Goal: Book appointment/travel/reservation

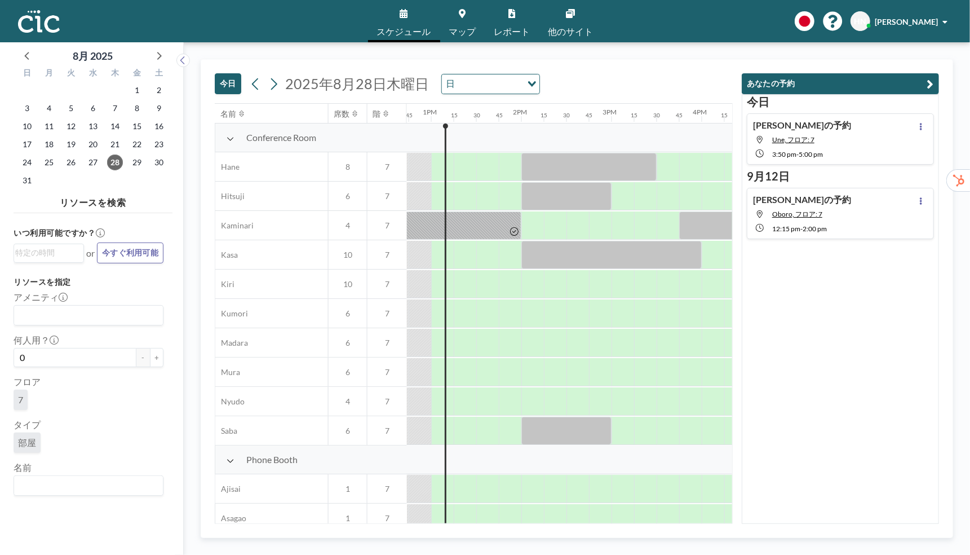
scroll to position [0, 1150]
click at [73, 486] on input "Search for option" at bounding box center [85, 485] width 141 height 15
click at [80, 470] on li "Himawari" at bounding box center [89, 465] width 148 height 16
type input "Hima"
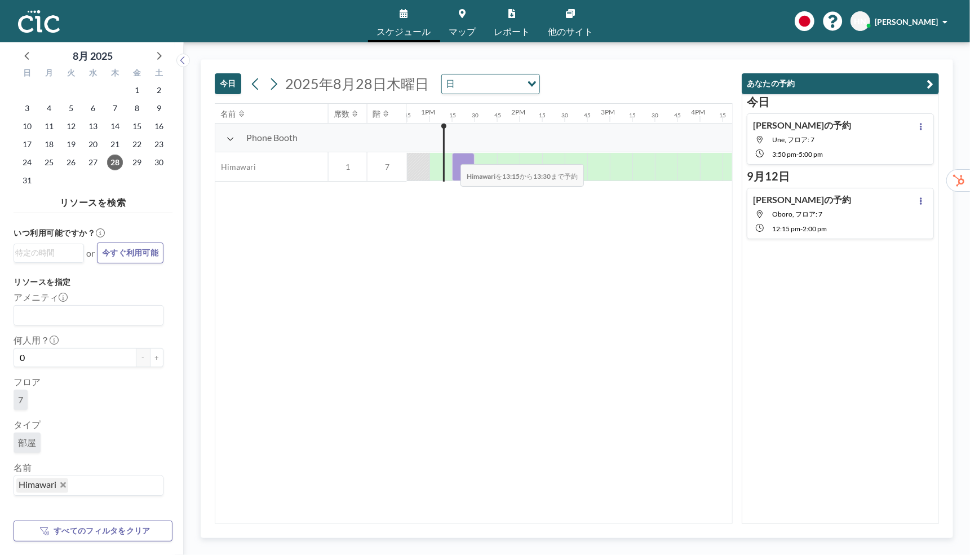
click at [452, 156] on div at bounding box center [463, 167] width 23 height 28
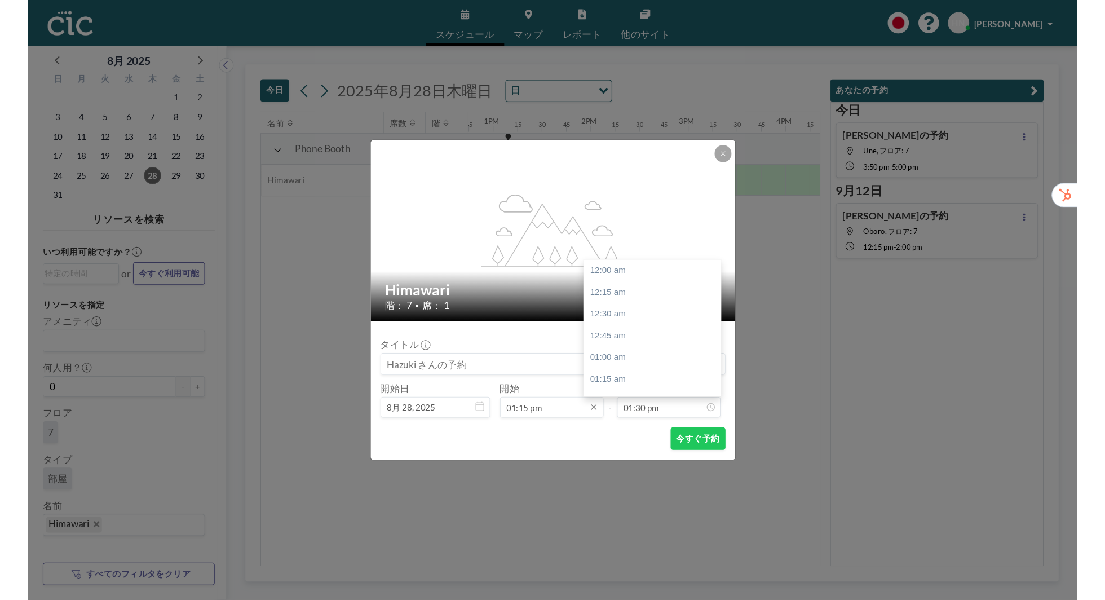
scroll to position [1083, 0]
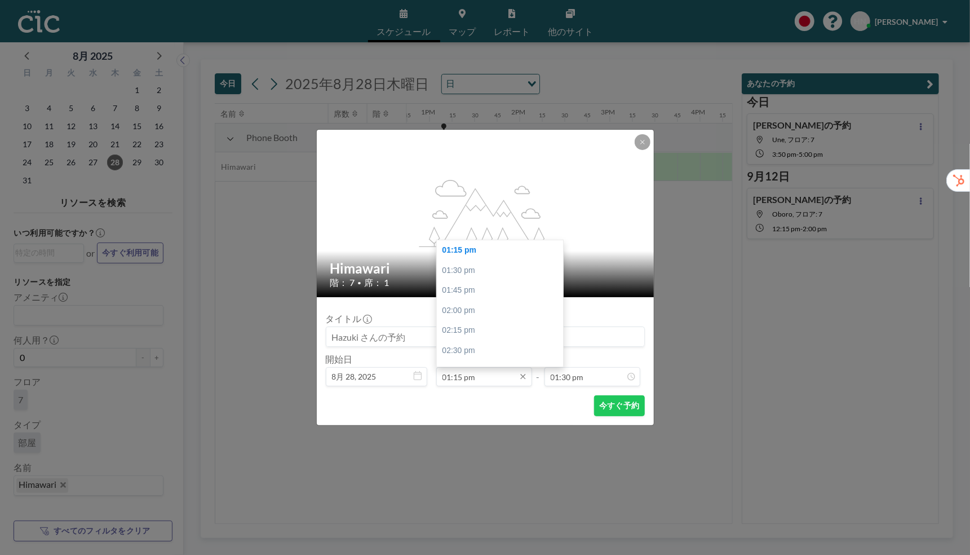
click at [466, 371] on input "01:15 pm" at bounding box center [484, 376] width 96 height 19
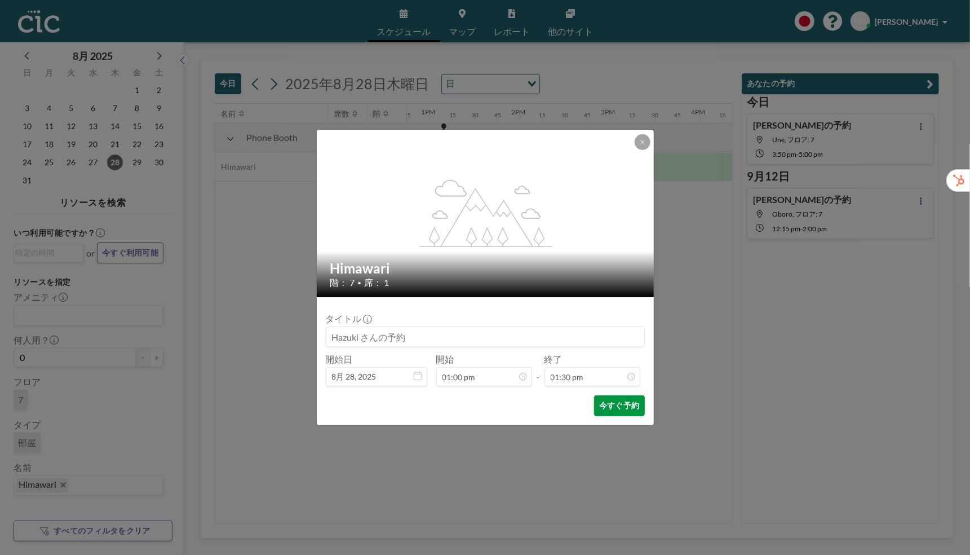
type input "01:15 pm"
click at [614, 406] on button "今すぐ予約" at bounding box center [619, 405] width 50 height 21
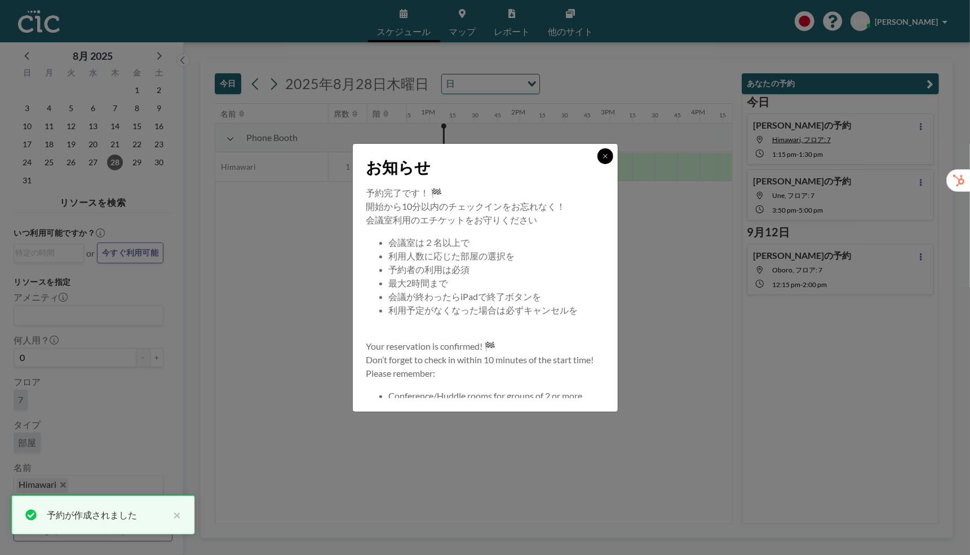
click at [602, 158] on icon at bounding box center [605, 156] width 7 height 7
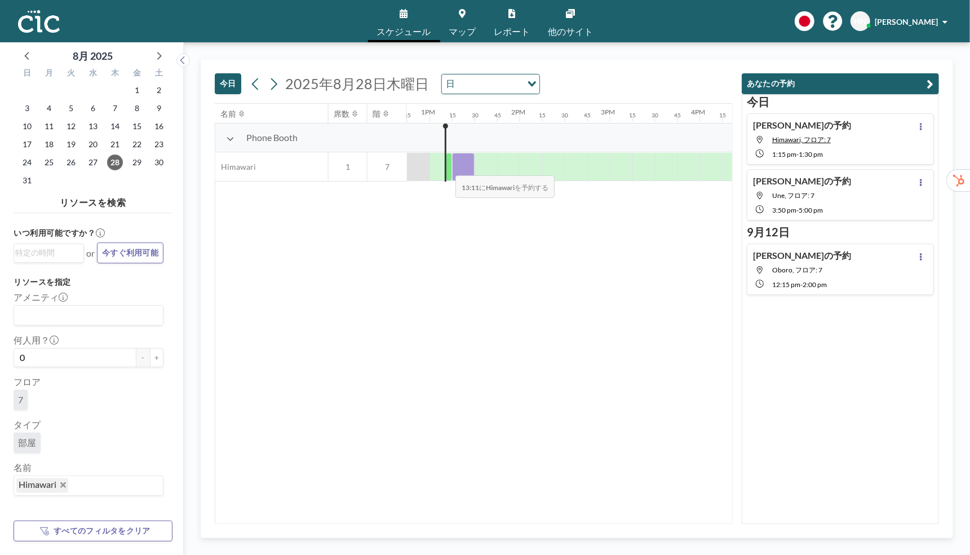
drag, startPoint x: 453, startPoint y: 167, endPoint x: 446, endPoint y: 167, distance: 7.3
click at [446, 167] on div at bounding box center [339, 166] width 2165 height 29
click at [384, 429] on div "名前 席数 階 12AM 15 30 45 1AM 15 30 45 2AM 15 30 45 3AM 15 30 45 4AM 15 30 45 5AM 1…" at bounding box center [473, 313] width 517 height 419
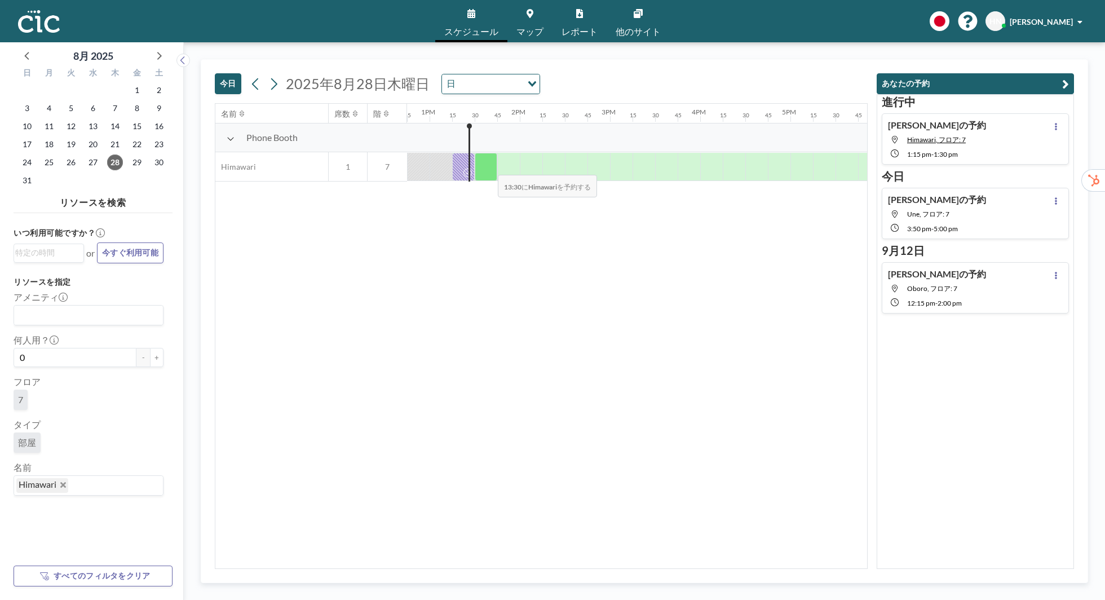
drag, startPoint x: 472, startPoint y: 167, endPoint x: 492, endPoint y: 167, distance: 20.3
click at [492, 167] on div at bounding box center [339, 166] width 2165 height 29
click at [485, 160] on div at bounding box center [486, 167] width 23 height 28
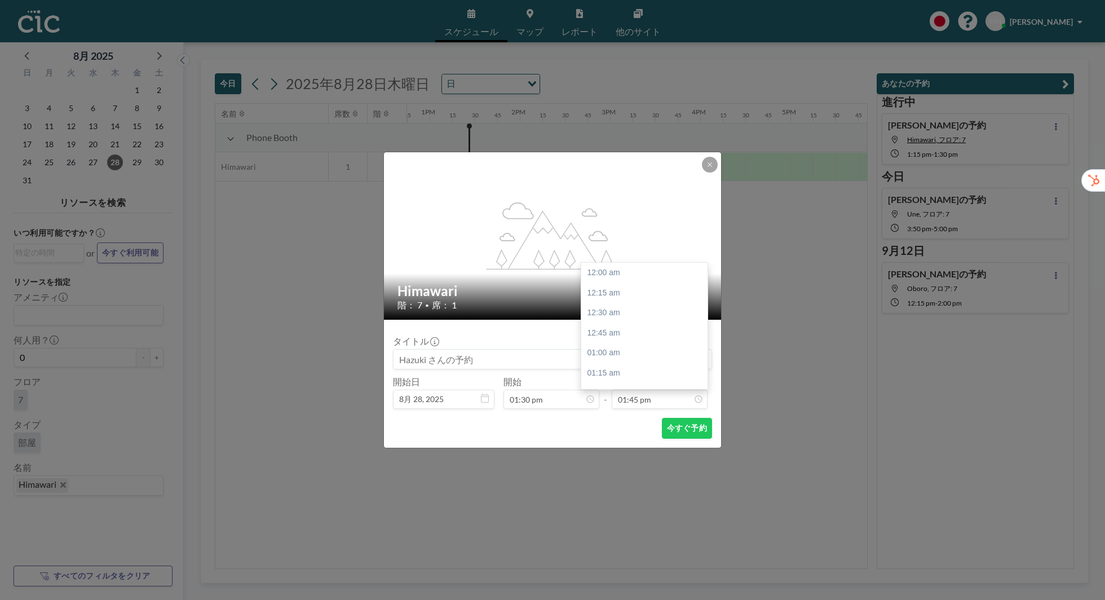
scroll to position [1104, 0]
click at [696, 421] on button "今すぐ予約" at bounding box center [687, 428] width 50 height 21
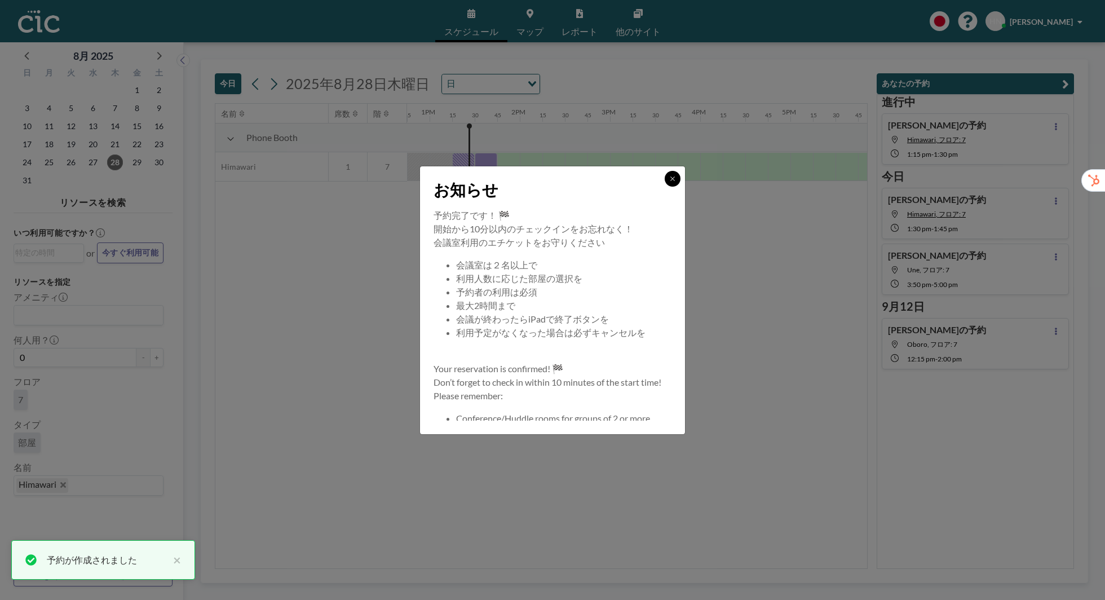
click at [671, 175] on icon at bounding box center [672, 178] width 7 height 7
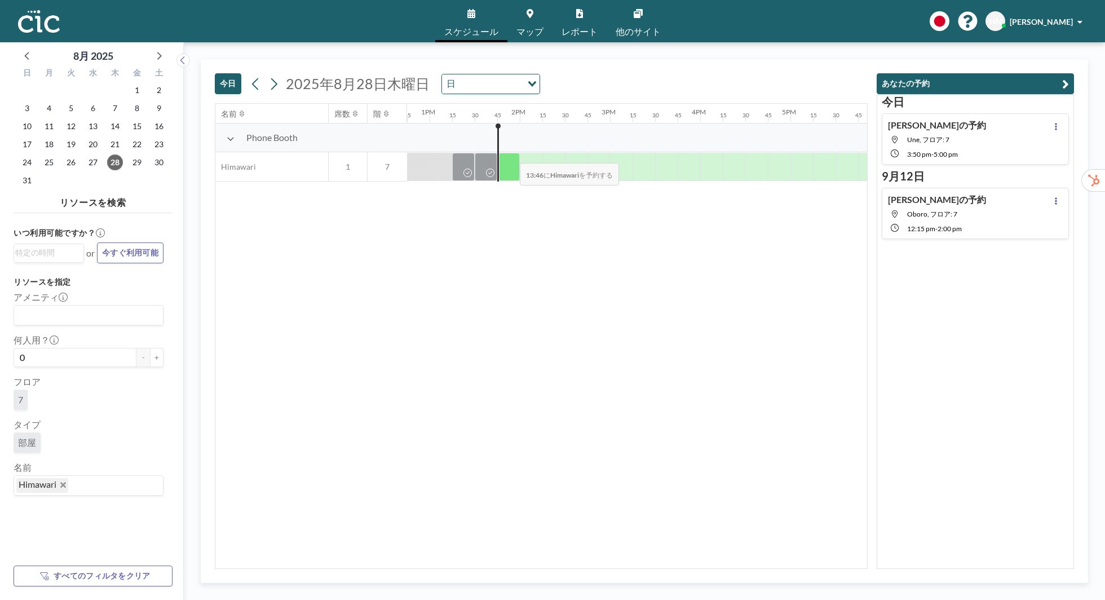
click at [511, 155] on div at bounding box center [509, 167] width 21 height 28
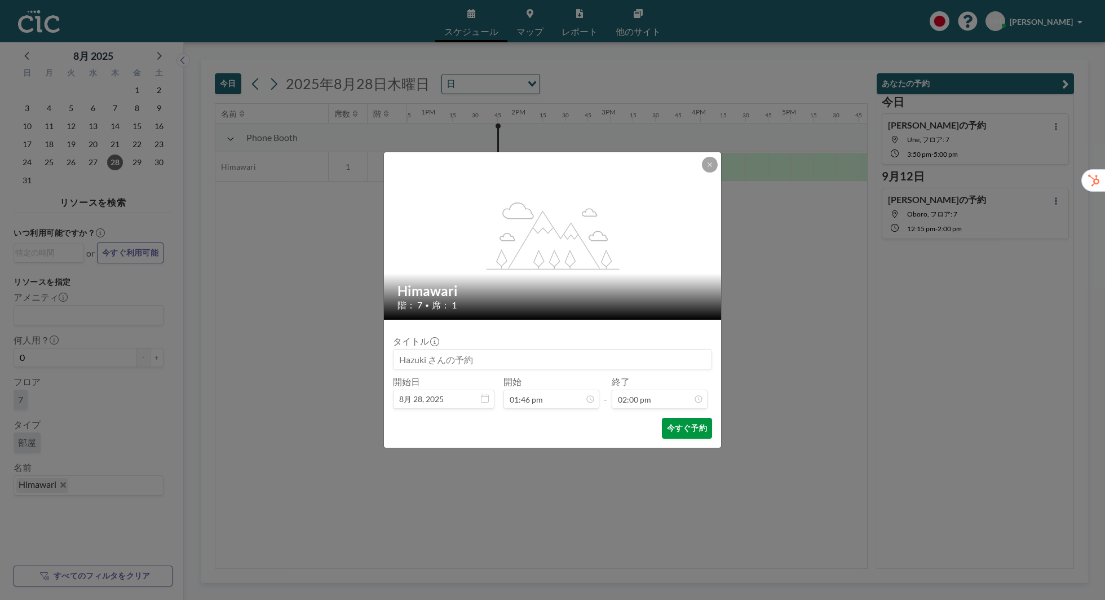
scroll to position [1123, 0]
click at [686, 426] on button "今すぐ予約" at bounding box center [687, 428] width 50 height 21
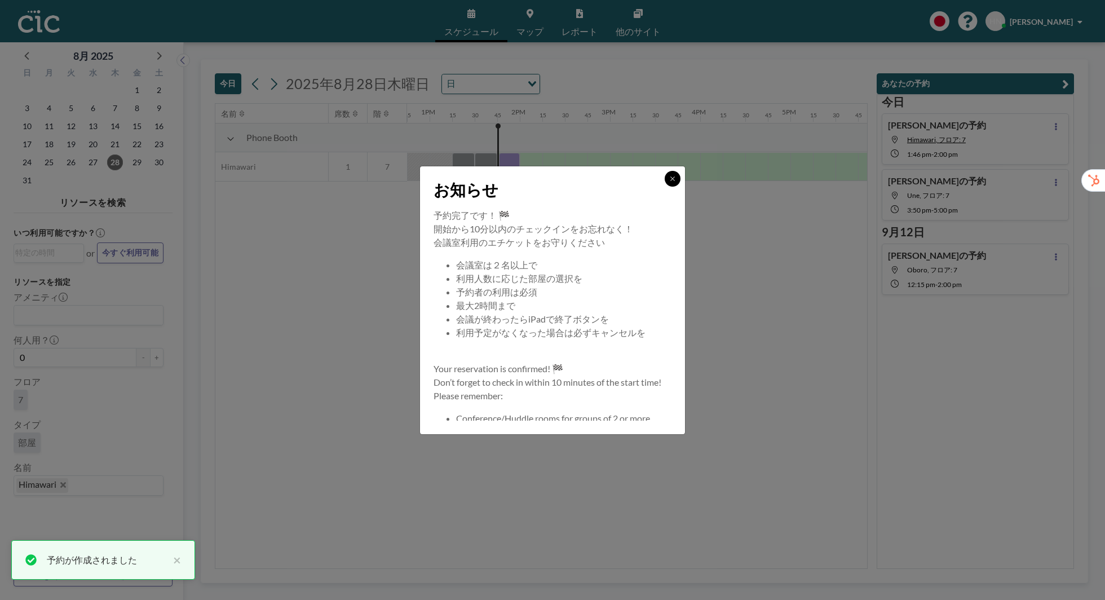
click at [672, 183] on button at bounding box center [673, 179] width 16 height 16
